Goal: Information Seeking & Learning: Learn about a topic

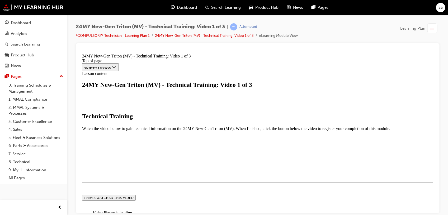
scroll to position [159, 0]
click at [223, 182] on div "I HAVE WATCHED THIS VIDEO" at bounding box center [257, 197] width 351 height 31
click at [136, 194] on button "I HAVE WATCHED THIS VIDEO" at bounding box center [109, 197] width 54 height 6
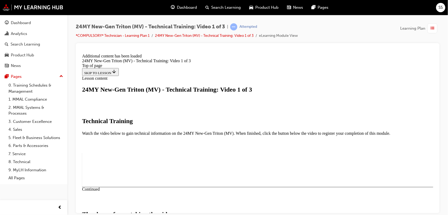
scroll to position [202, 0]
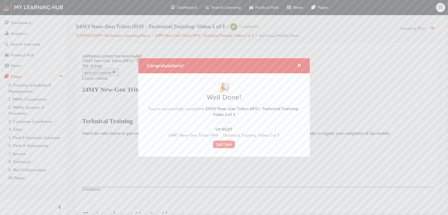
click at [223, 143] on link "Start Now" at bounding box center [224, 144] width 22 height 8
click at [297, 66] on div "Congratulations!" at bounding box center [298, 65] width 8 height 7
click at [299, 65] on span "cross-icon" at bounding box center [300, 65] width 4 height 5
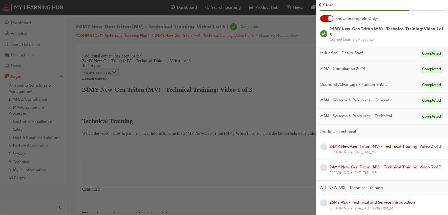
scroll to position [29, 0]
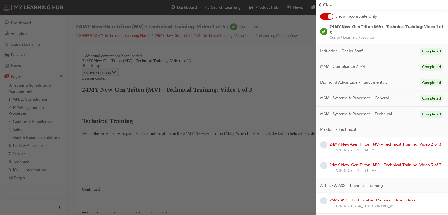
click at [388, 145] on link "24MY New-Gen Triton (MV) - Technical Training: Video 2 of 3" at bounding box center [386, 144] width 112 height 5
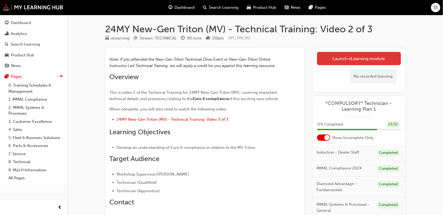
click at [338, 58] on link "Launch eLearning module" at bounding box center [359, 58] width 84 height 13
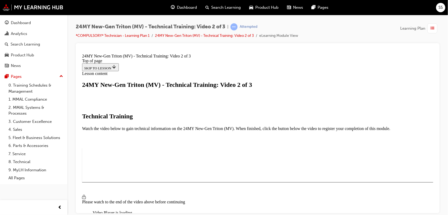
click at [95, 215] on span "Video player" at bounding box center [95, 217] width 0 height 4
drag, startPoint x: 383, startPoint y: 180, endPoint x: 465, endPoint y: 256, distance: 111.3
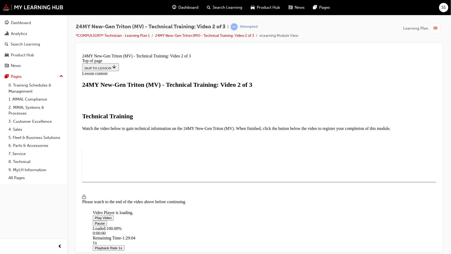
scroll to position [67, 0]
click at [172, 164] on video "Video player" at bounding box center [131, 184] width 79 height 40
click at [172, 178] on video "Video player" at bounding box center [131, 184] width 79 height 40
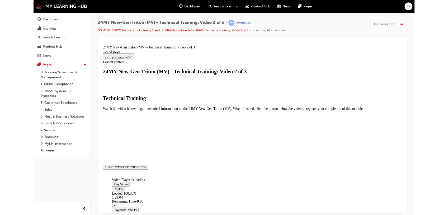
scroll to position [67, 0]
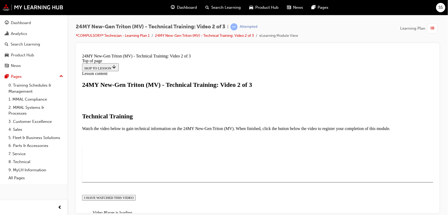
scroll to position [159, 0]
click at [136, 194] on button "I HAVE WATCHED THIS VIDEO" at bounding box center [109, 197] width 54 height 6
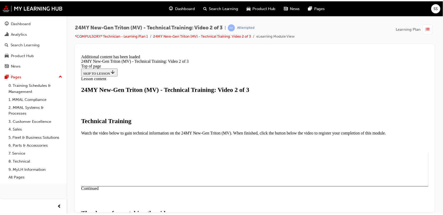
scroll to position [202, 0]
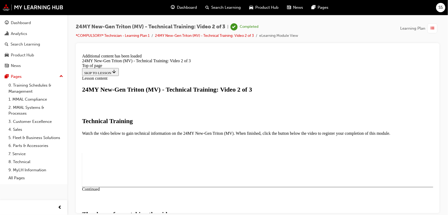
click at [172, 7] on span "guage-icon" at bounding box center [173, 7] width 4 height 7
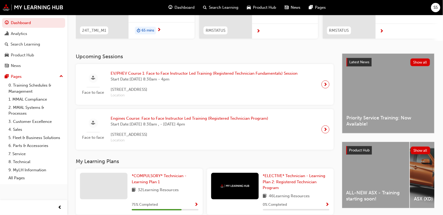
scroll to position [99, 0]
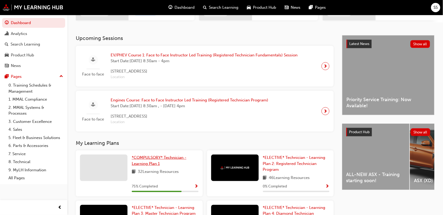
click at [165, 156] on link "*COMPULSORY* Technician - Learning Plan 1" at bounding box center [165, 160] width 67 height 12
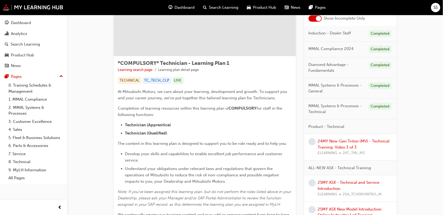
scroll to position [79, 0]
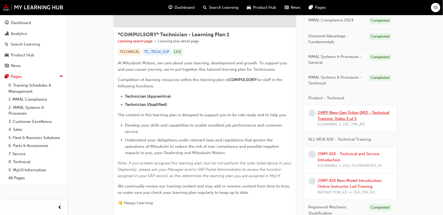
click at [351, 113] on link "24MY New-Gen Triton (MV) - Technical Training: Video 3 of 3" at bounding box center [354, 115] width 72 height 11
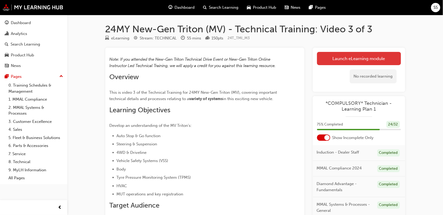
click at [339, 59] on link "Launch eLearning module" at bounding box center [359, 58] width 84 height 13
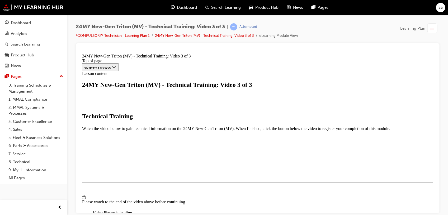
scroll to position [160, 0]
drag, startPoint x: 177, startPoint y: 4, endPoint x: 261, endPoint y: 50, distance: 95.8
click at [261, 50] on div at bounding box center [258, 49] width 356 height 4
click at [95, 215] on span "Video player" at bounding box center [95, 217] width 0 height 4
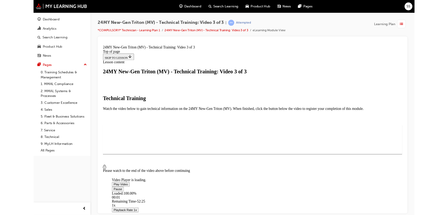
scroll to position [67, 0]
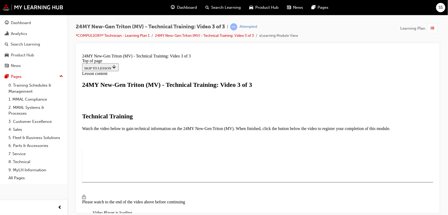
scroll to position [160, 0]
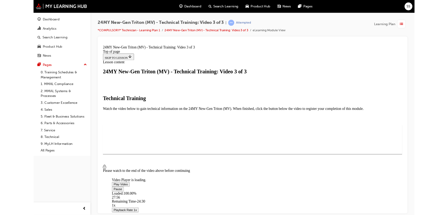
scroll to position [67, 0]
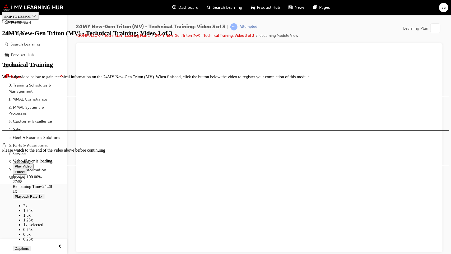
click at [15, 174] on span "Video player" at bounding box center [15, 172] width 0 height 4
click at [13, 169] on button "Play" at bounding box center [18, 172] width 11 height 6
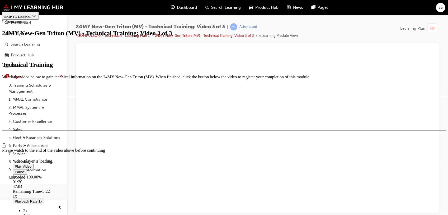
scroll to position [160, 0]
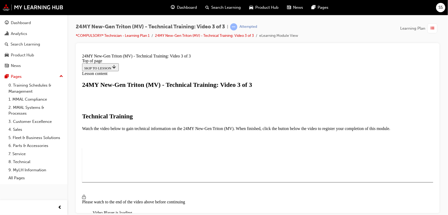
drag, startPoint x: 306, startPoint y: 132, endPoint x: 342, endPoint y: 128, distance: 35.8
click at [172, 164] on video "Video player" at bounding box center [131, 184] width 79 height 40
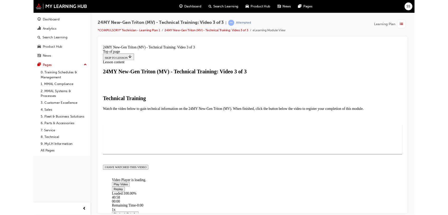
scroll to position [67, 0]
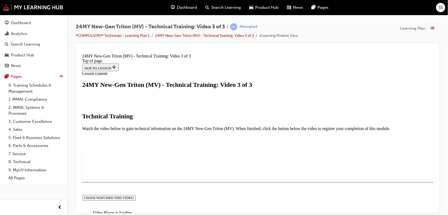
scroll to position [159, 0]
click at [133, 195] on div "I HAVE WATCHED THIS VIDEO" at bounding box center [108, 197] width 49 height 4
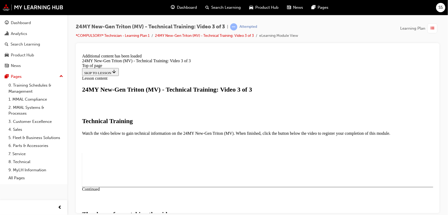
scroll to position [202, 0]
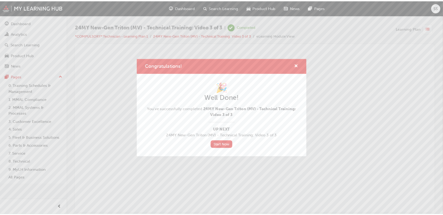
scroll to position [0, 0]
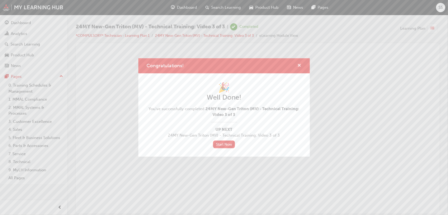
click at [299, 67] on span "cross-icon" at bounding box center [300, 65] width 4 height 5
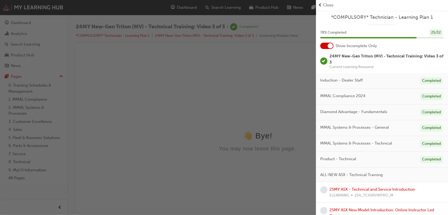
click at [323, 5] on div "Close" at bounding box center [382, 5] width 128 height 6
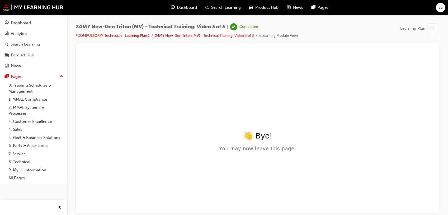
click at [188, 8] on span "Dashboard" at bounding box center [187, 7] width 20 height 6
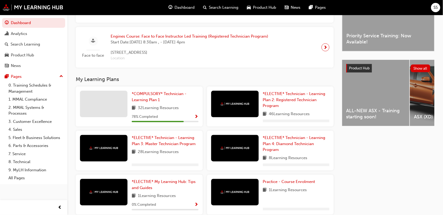
scroll to position [163, 0]
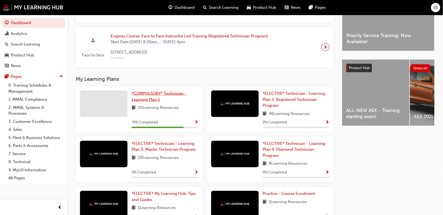
click at [154, 98] on link "*COMPULSORY* Technician - Learning Plan 1" at bounding box center [165, 96] width 67 height 12
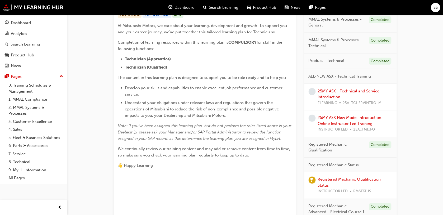
scroll to position [117, 0]
click at [335, 97] on link "25MY ASX - Technical and Service Introduction" at bounding box center [349, 93] width 62 height 11
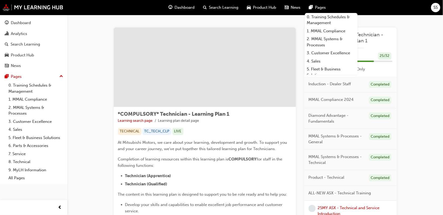
click at [437, 9] on span "SS" at bounding box center [436, 7] width 4 height 6
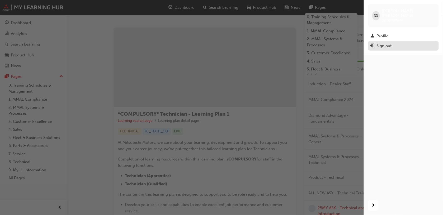
click at [395, 43] on div "Sign out" at bounding box center [404, 46] width 66 height 7
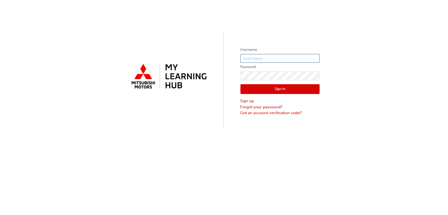
click at [272, 62] on input "text" at bounding box center [280, 58] width 79 height 9
type input "0005797644"
click button "Sign In" at bounding box center [280, 89] width 79 height 10
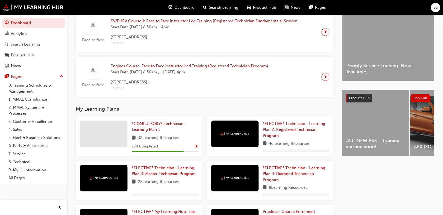
scroll to position [115, 0]
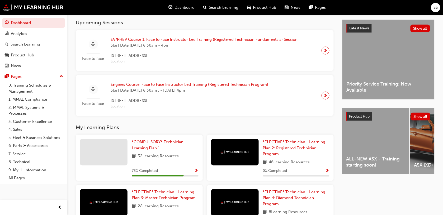
click at [149, 124] on div "Upcoming Sessions Face to face EV/PHEV Course 1: Face to Face Instructor Led Tr…" at bounding box center [209, 154] width 267 height 268
click at [149, 142] on span "*COMPULSORY* Technician - Learning Plan 1" at bounding box center [159, 144] width 55 height 11
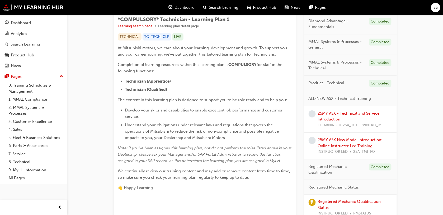
scroll to position [95, 0]
click at [338, 118] on link "25MY ASX - Technical and Service Introduction" at bounding box center [349, 115] width 62 height 11
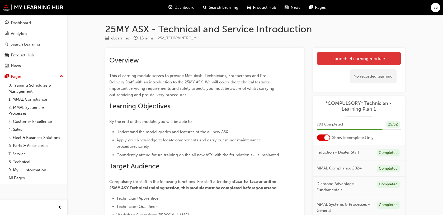
click at [332, 55] on link "Launch eLearning module" at bounding box center [359, 58] width 84 height 13
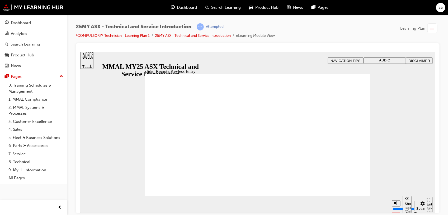
type input "13"
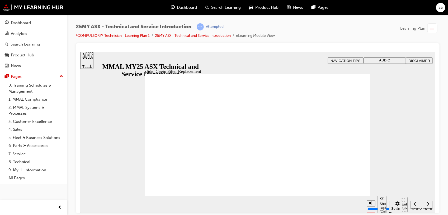
drag, startPoint x: 363, startPoint y: 193, endPoint x: 201, endPoint y: 155, distance: 166.5
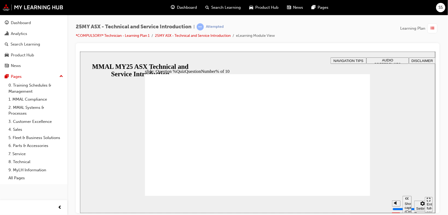
radio input "true"
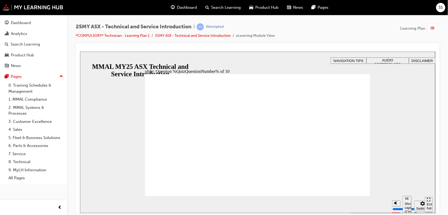
radio input "true"
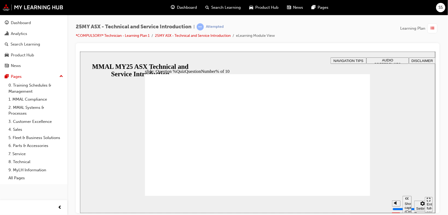
radio input "true"
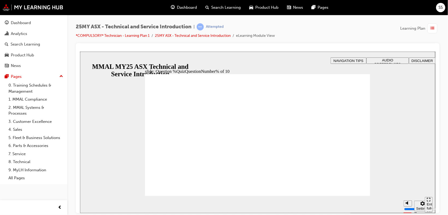
radio input "true"
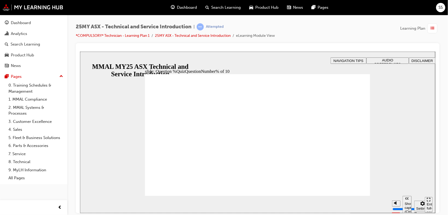
drag, startPoint x: 348, startPoint y: 191, endPoint x: 345, endPoint y: 188, distance: 4.1
radio input "true"
click at [354, 195] on section "Pause (Ctrl+Alt+P) Replay (Ctrl+Alt+R) Show captions (Ctrl+Alt+C) Playback spee…" at bounding box center [258, 203] width 356 height 17
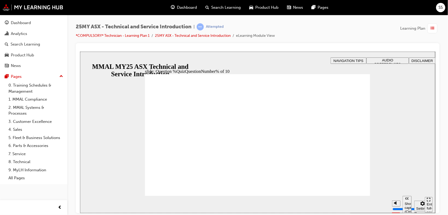
radio input "true"
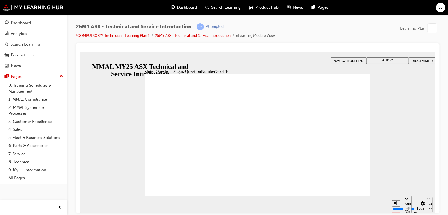
radio input "true"
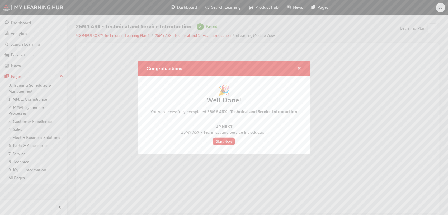
click at [299, 69] on span "cross-icon" at bounding box center [300, 68] width 4 height 5
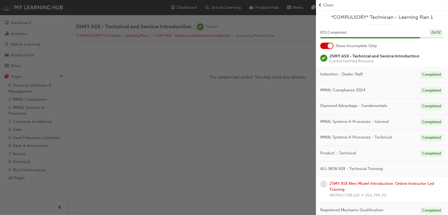
click at [324, 5] on span "Close" at bounding box center [328, 5] width 10 height 6
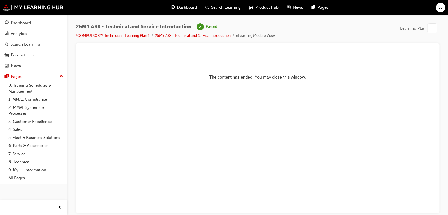
click at [193, 13] on div "Dashboard Search Learning Product Hub News Pages" at bounding box center [250, 7] width 170 height 15
click at [189, 10] on span "Dashboard" at bounding box center [187, 7] width 20 height 6
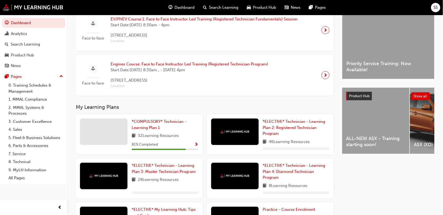
scroll to position [142, 0]
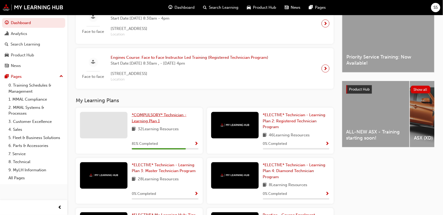
click at [141, 117] on span "*COMPULSORY* Technician - Learning Plan 1" at bounding box center [159, 117] width 55 height 11
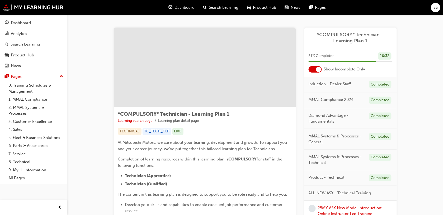
click at [182, 7] on span "Dashboard" at bounding box center [185, 7] width 20 height 6
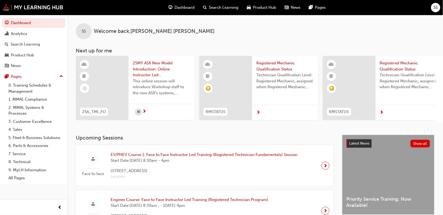
click at [436, 4] on span "SS" at bounding box center [436, 7] width 4 height 6
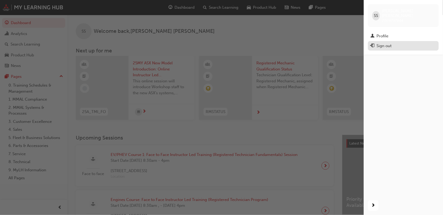
click at [399, 43] on div "Sign out" at bounding box center [404, 46] width 66 height 7
